Goal: Information Seeking & Learning: Learn about a topic

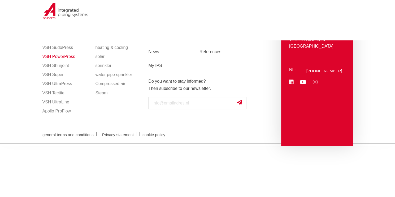
click at [56, 56] on link "VSH PowerPress" at bounding box center [66, 56] width 48 height 9
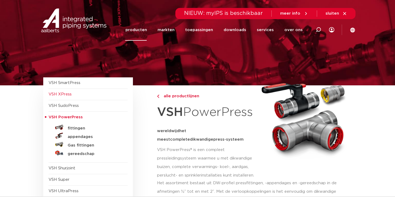
click at [64, 93] on span "VSH XPress" at bounding box center [60, 94] width 23 height 4
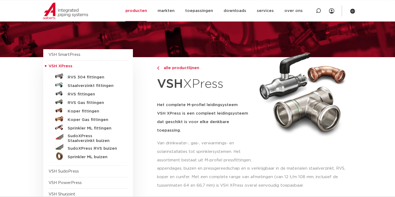
scroll to position [28, 0]
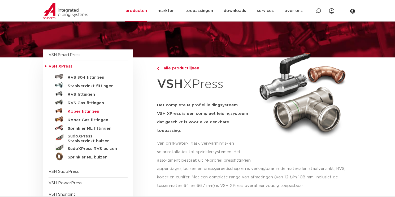
click at [73, 112] on h5 "Koper fittingen" at bounding box center [94, 111] width 53 height 5
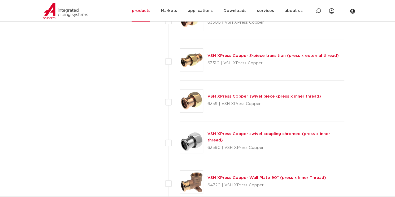
scroll to position [729, 0]
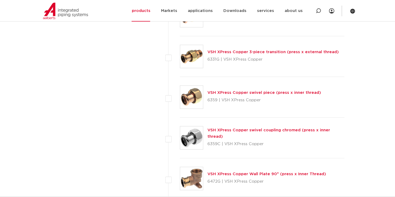
click at [191, 54] on img at bounding box center [191, 56] width 23 height 23
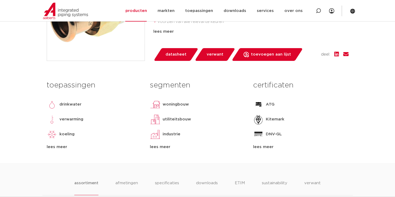
scroll to position [196, 0]
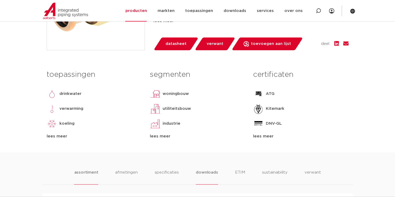
click at [204, 171] on li "downloads" at bounding box center [207, 176] width 22 height 15
click at [209, 172] on li "downloads" at bounding box center [206, 176] width 22 height 15
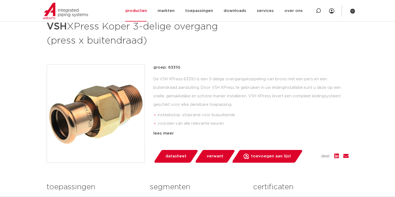
scroll to position [0, 0]
